Goal: Navigation & Orientation: Find specific page/section

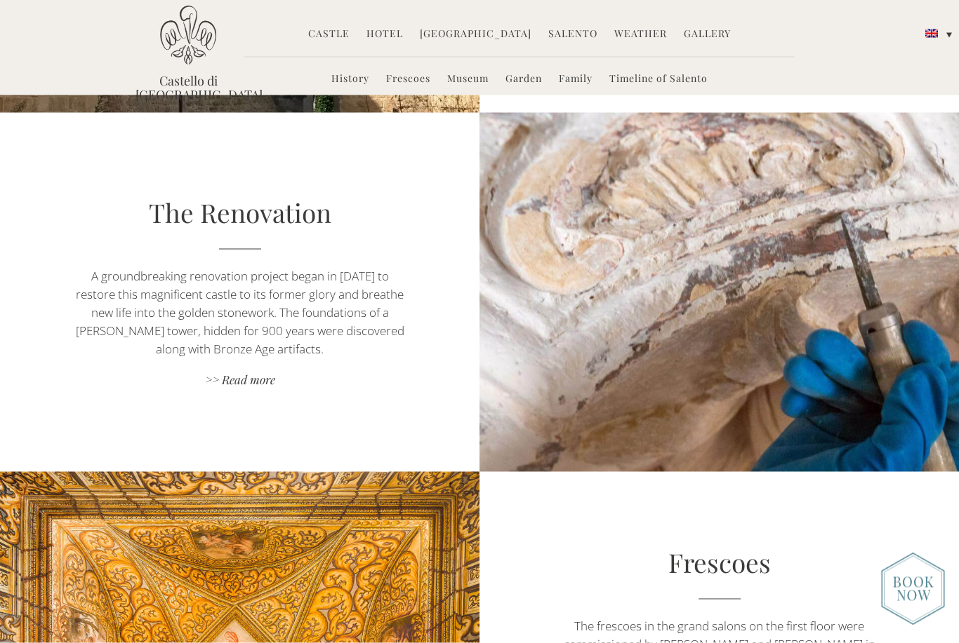
scroll to position [889, 0]
click at [399, 30] on link "Hotel" at bounding box center [384, 35] width 36 height 16
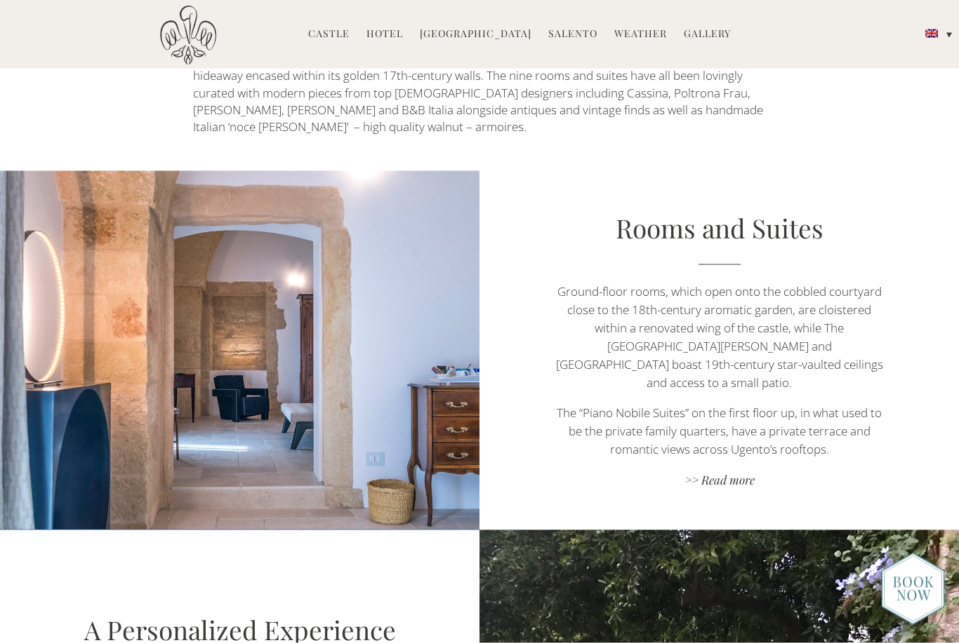
scroll to position [742, 0]
click at [738, 472] on link ">> Read more" at bounding box center [718, 481] width 335 height 19
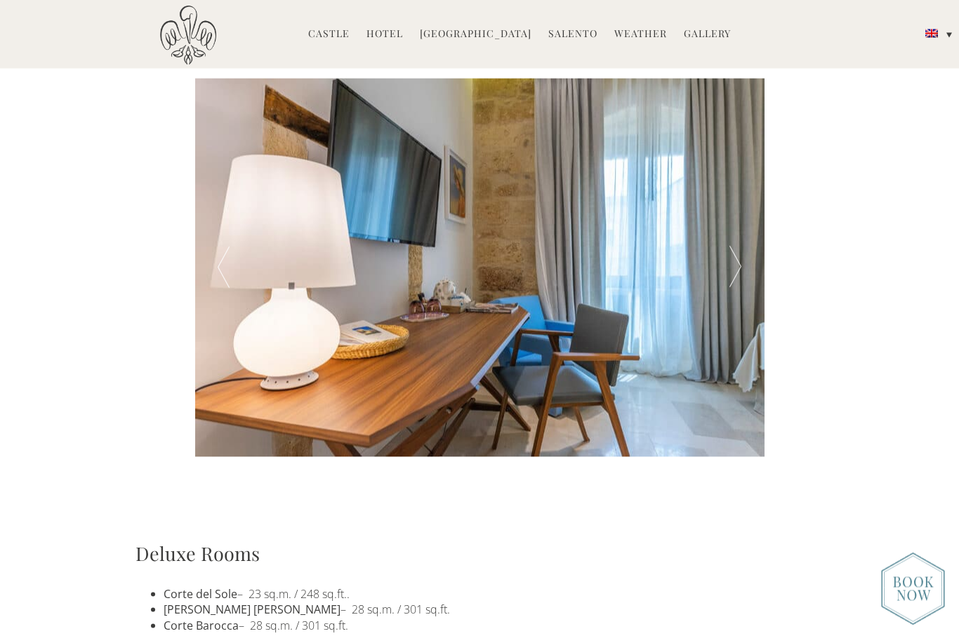
scroll to position [472, 0]
click at [743, 252] on div at bounding box center [735, 267] width 57 height 379
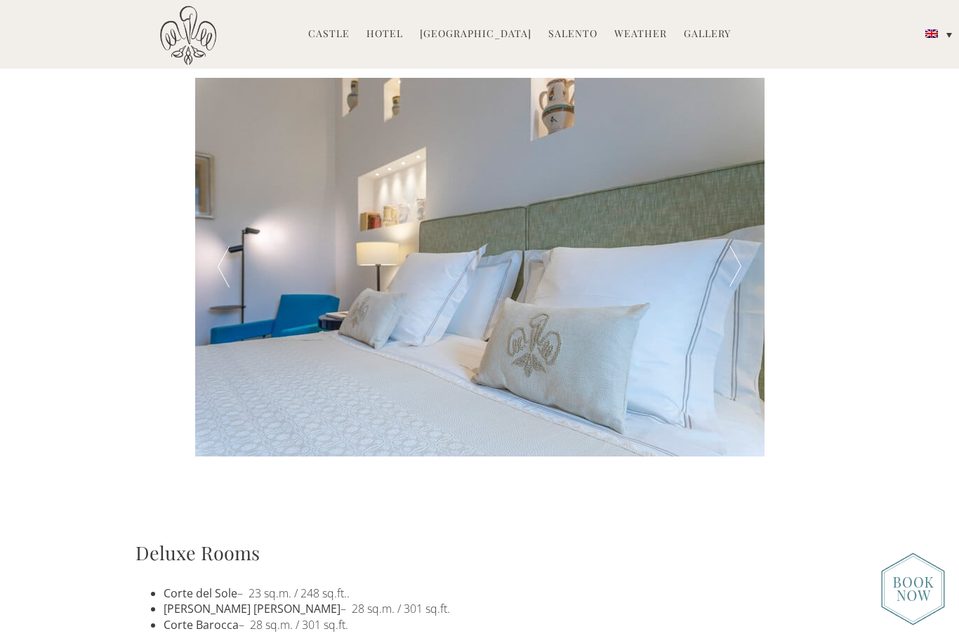
click at [739, 258] on div at bounding box center [735, 267] width 57 height 379
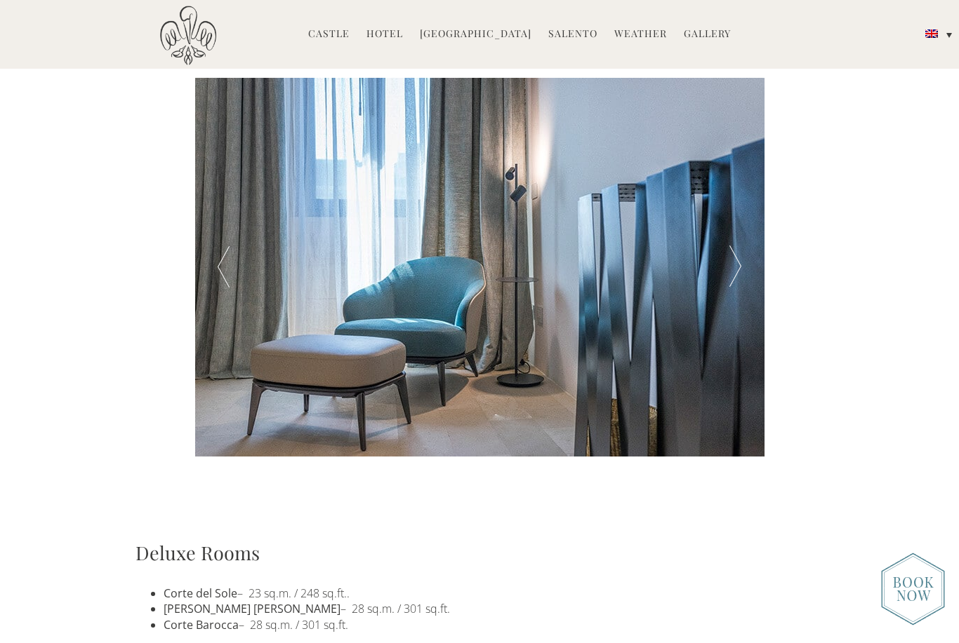
click at [733, 262] on div at bounding box center [735, 267] width 57 height 379
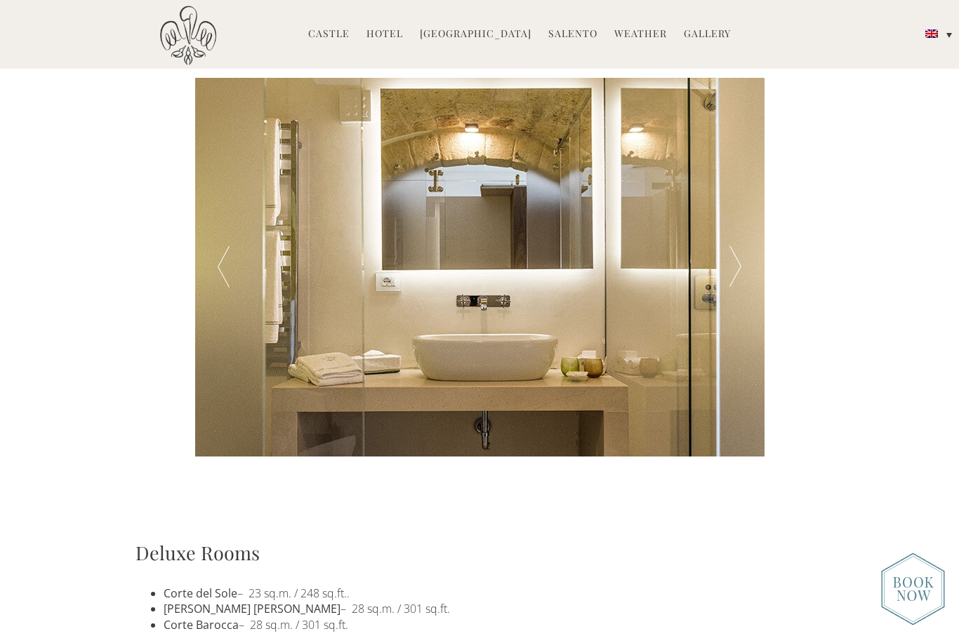
click at [737, 258] on div at bounding box center [735, 267] width 57 height 379
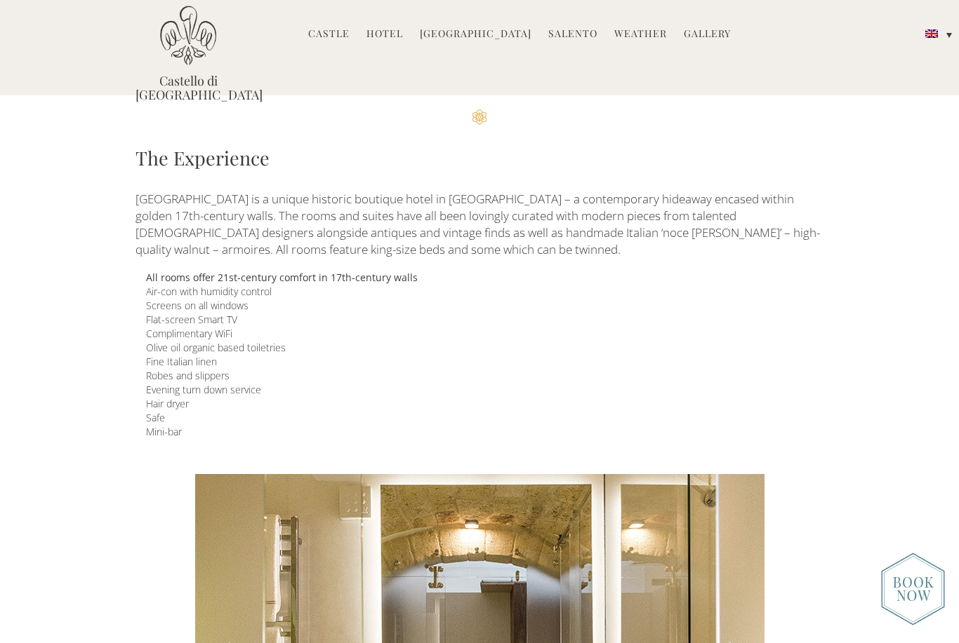
scroll to position [39, 0]
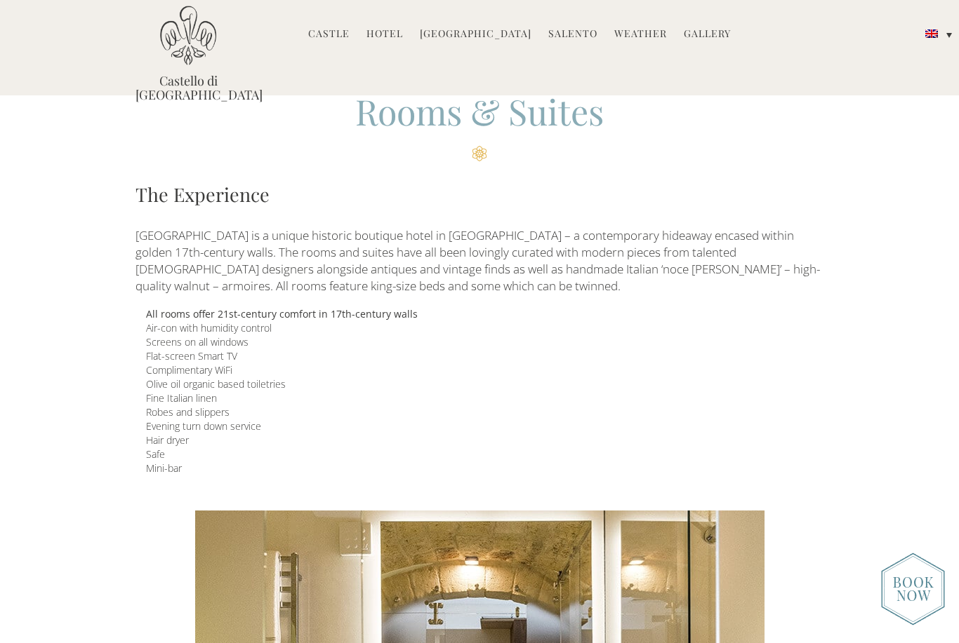
click at [709, 30] on link "Gallery" at bounding box center [706, 35] width 47 height 16
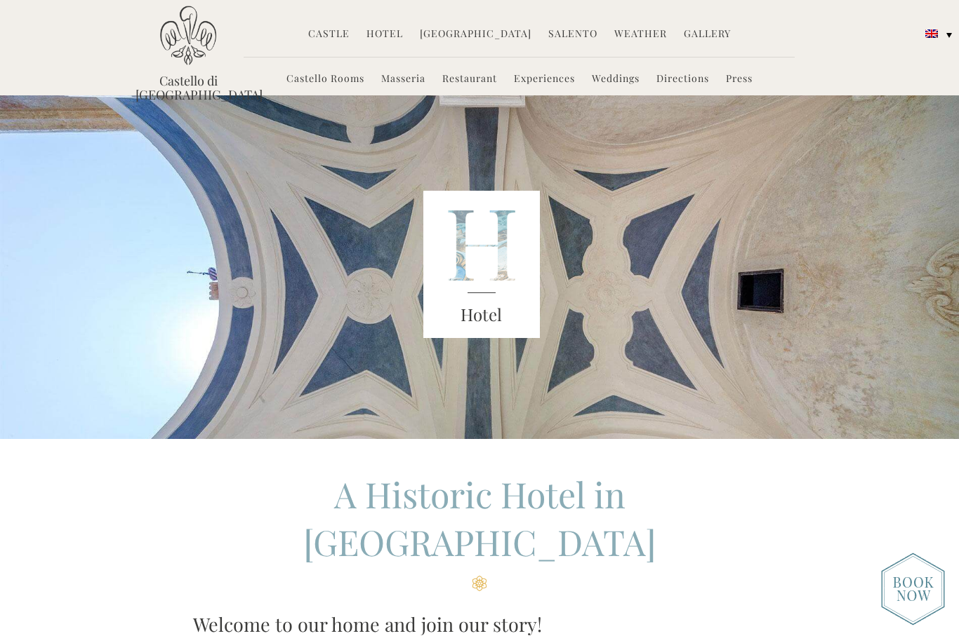
scroll to position [787, 0]
